Goal: Task Accomplishment & Management: Use online tool/utility

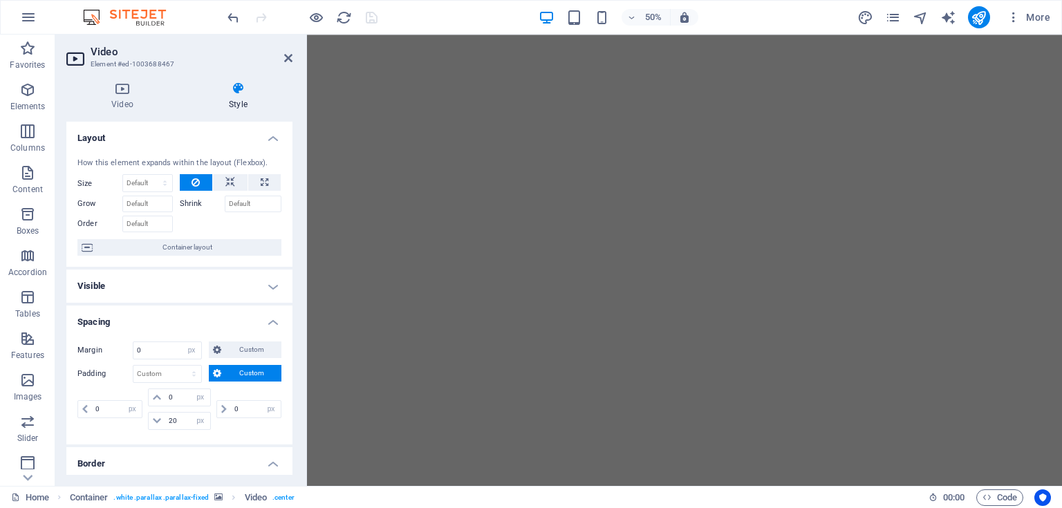
select select "px"
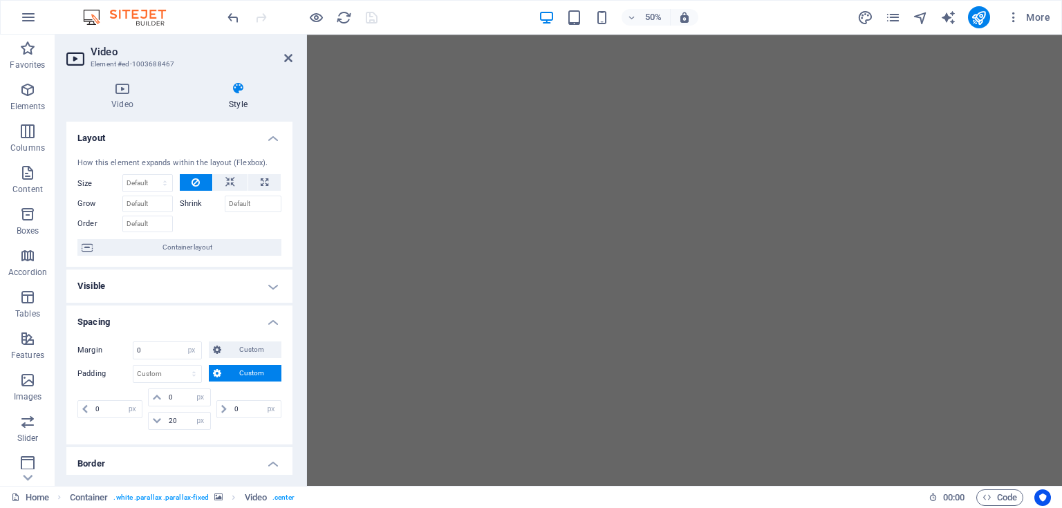
select select "px"
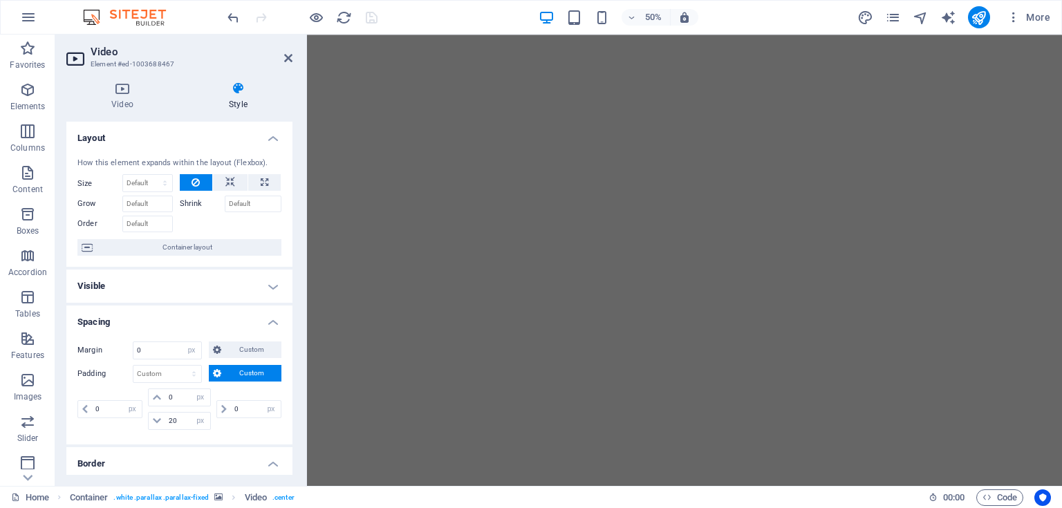
select select "px"
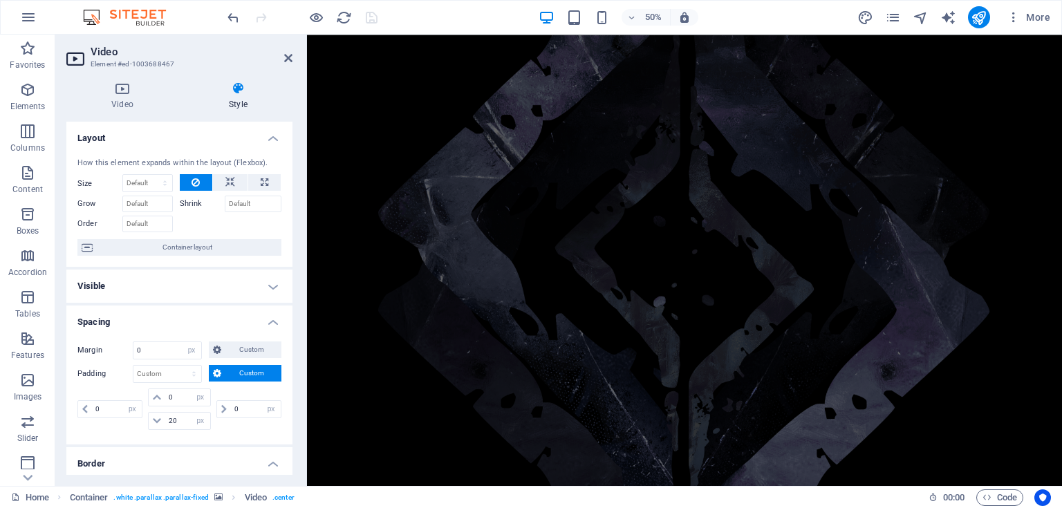
click at [371, 14] on div at bounding box center [302, 17] width 155 height 22
